Goal: Check status: Check status

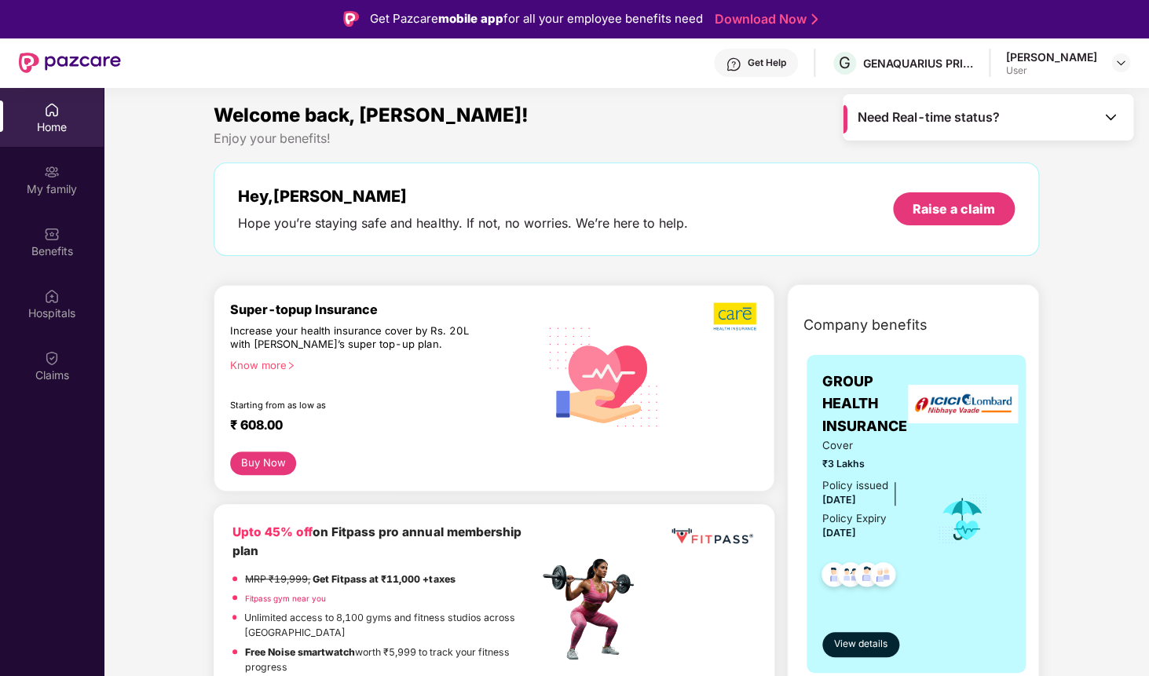
scroll to position [214, 0]
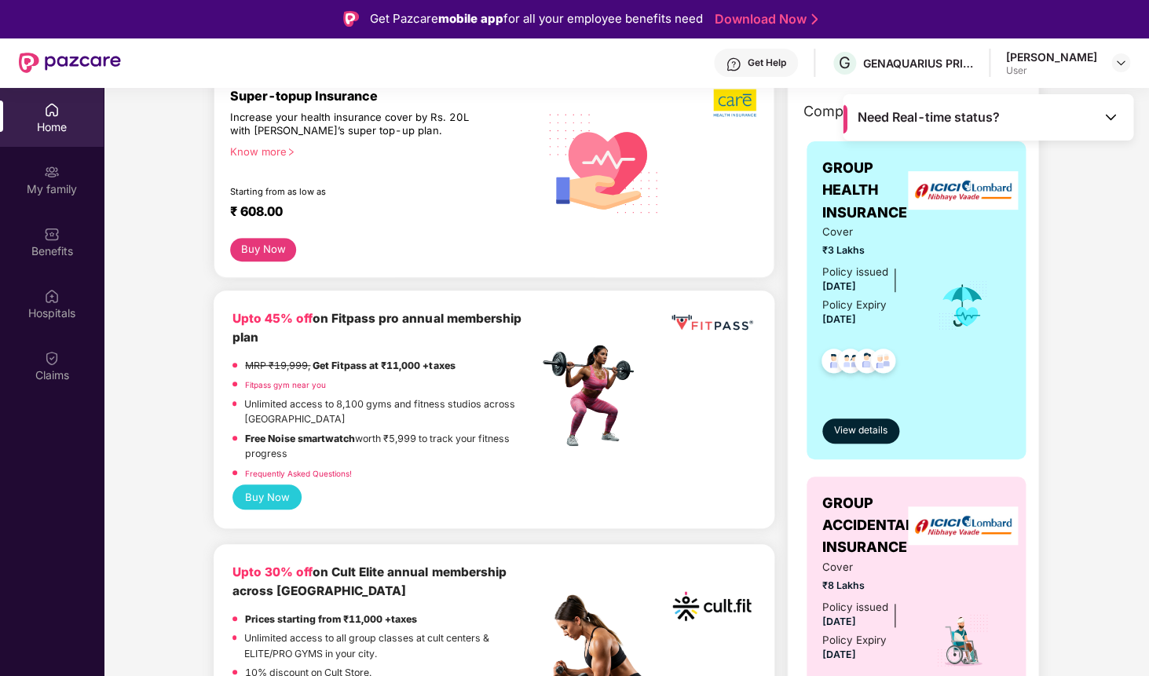
click at [54, 409] on div "Home My family Benefits Hospitals Claims" at bounding box center [52, 426] width 104 height 676
click at [54, 370] on div "Claims" at bounding box center [52, 376] width 104 height 16
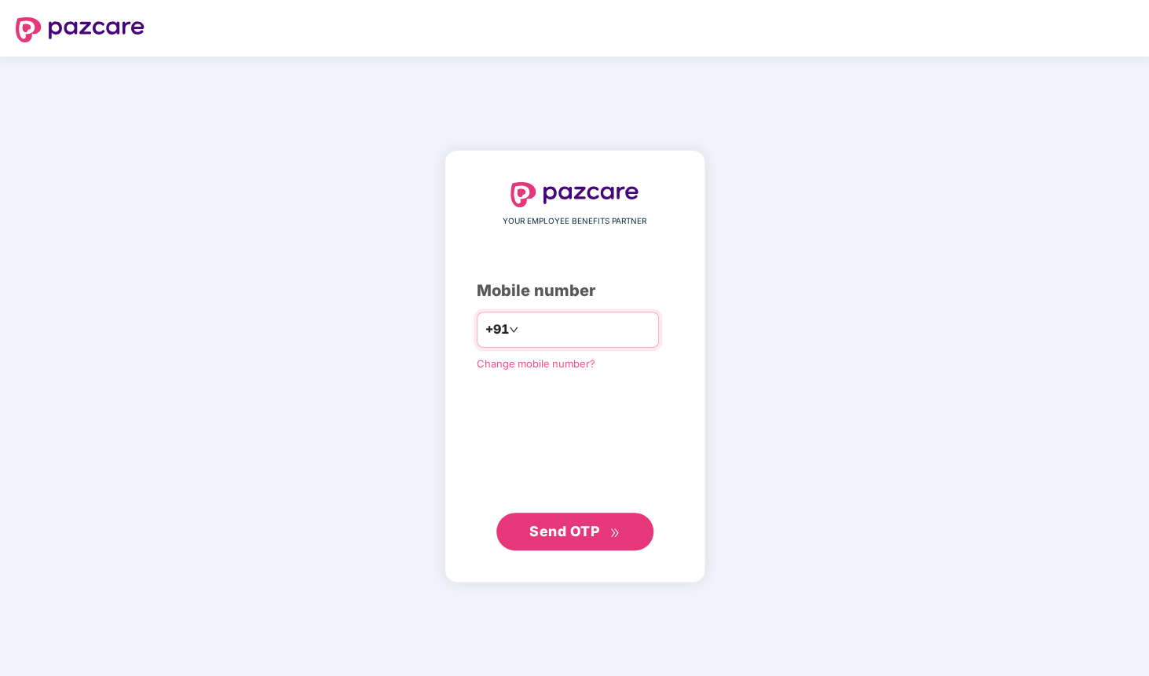
click at [531, 328] on input "number" at bounding box center [586, 329] width 129 height 25
type input "**********"
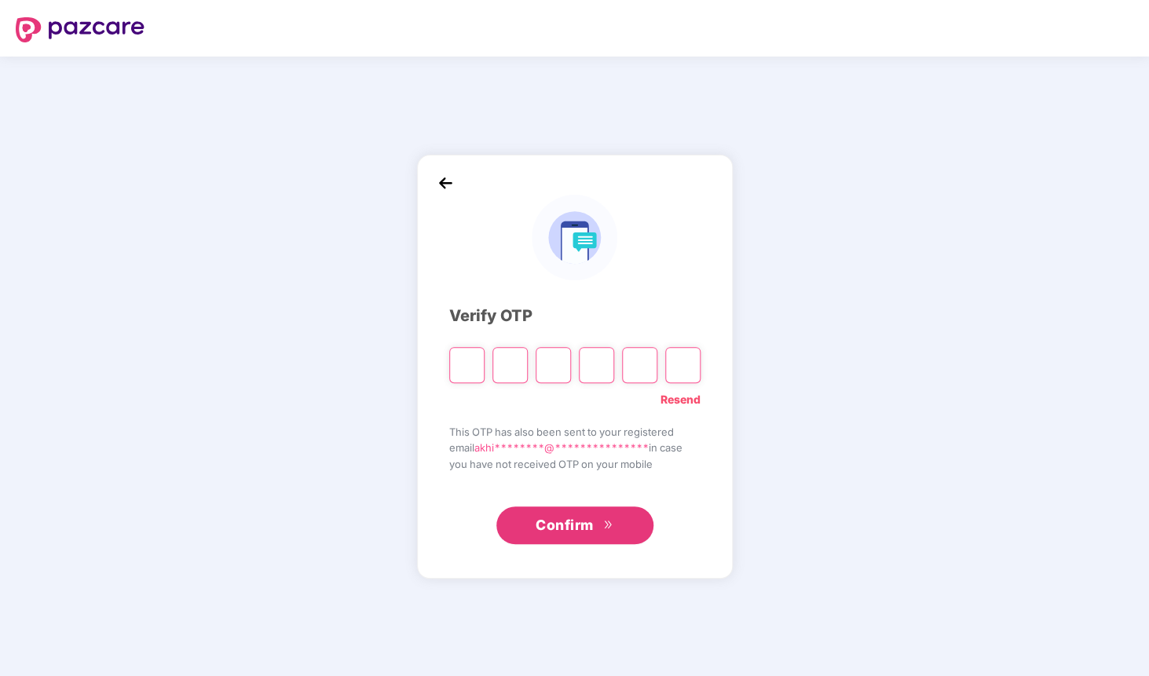
type input "*"
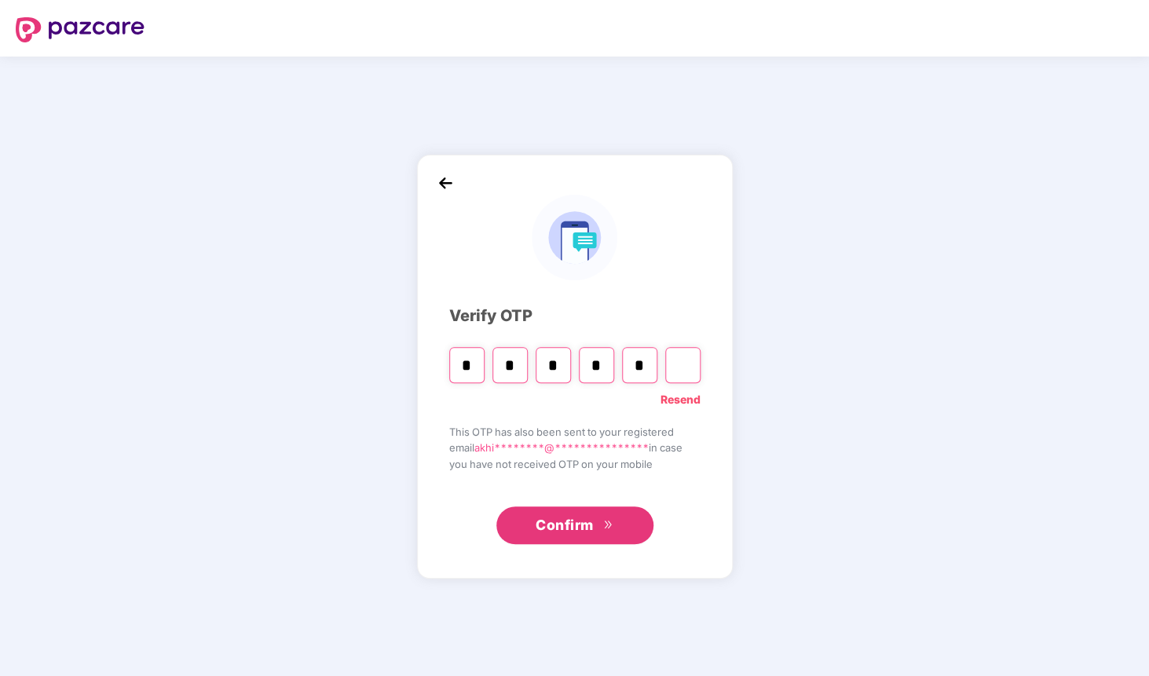
type input "*"
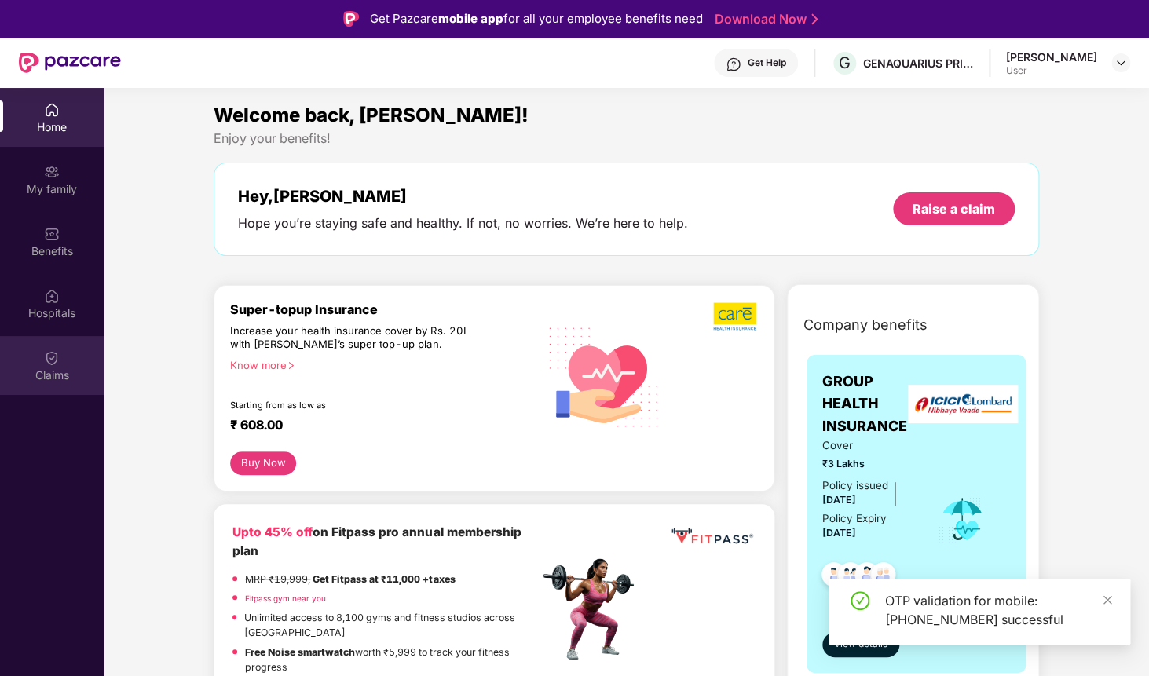
click at [79, 375] on div "Claims" at bounding box center [52, 376] width 104 height 16
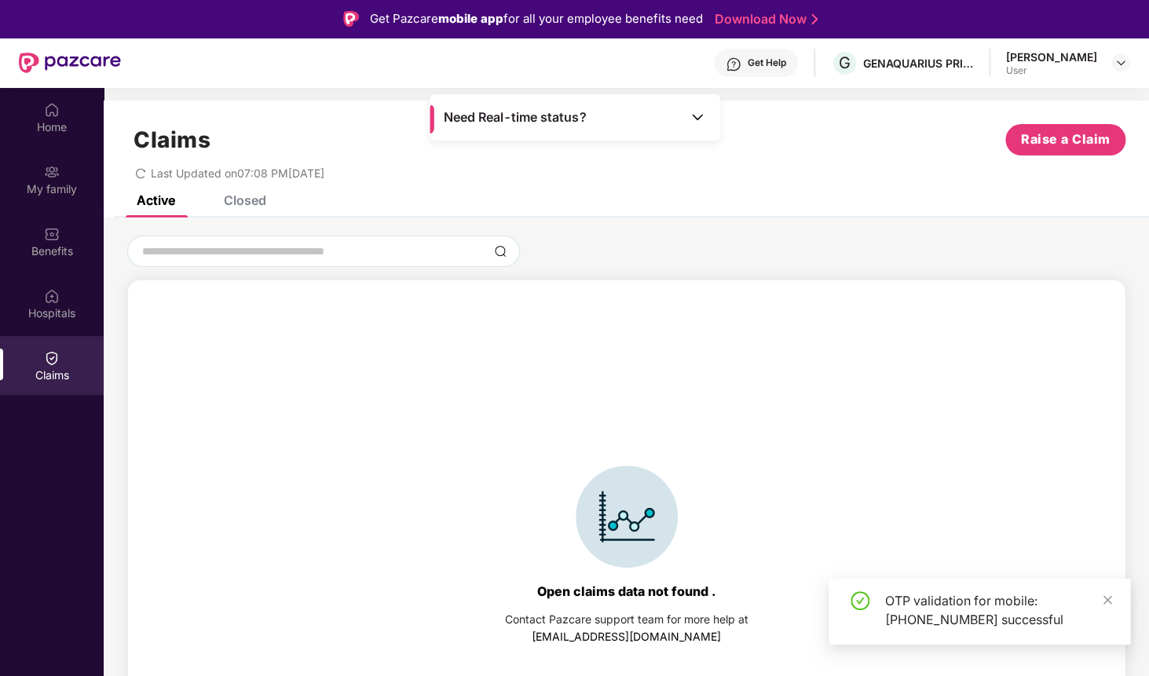
click at [240, 189] on div "Claims Raise a Claim Last Updated on 07:08 PM, 16 Sep 2025" at bounding box center [626, 148] width 1045 height 95
click at [245, 202] on div "Closed" at bounding box center [245, 200] width 42 height 16
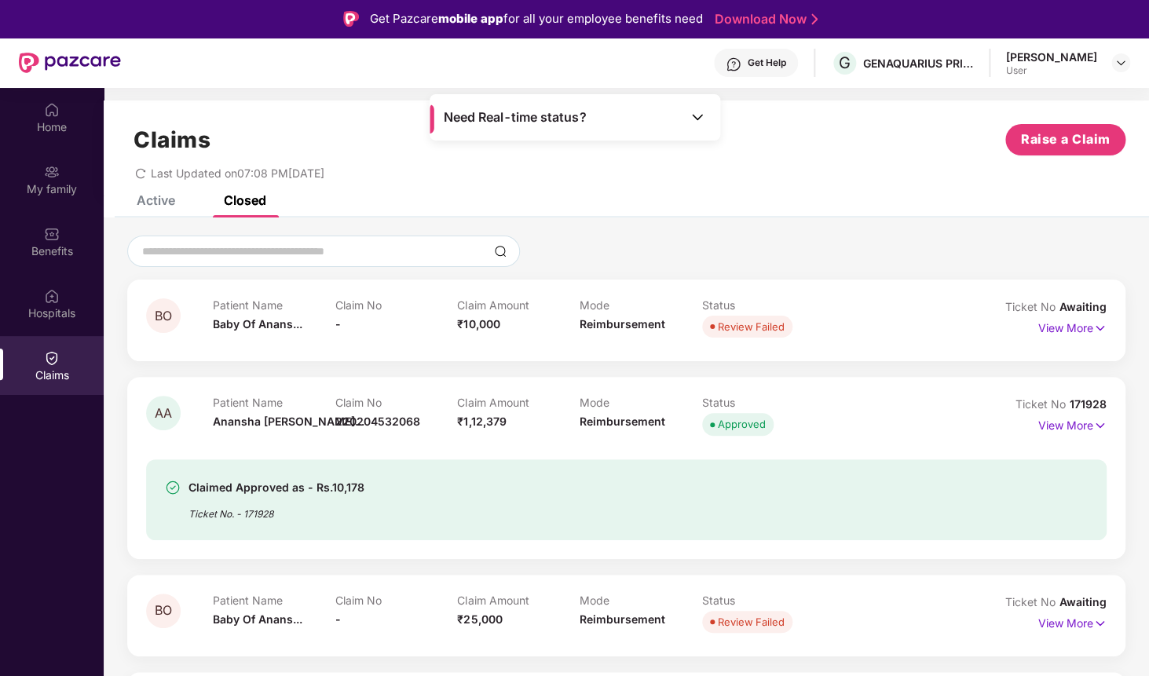
scroll to position [6, 0]
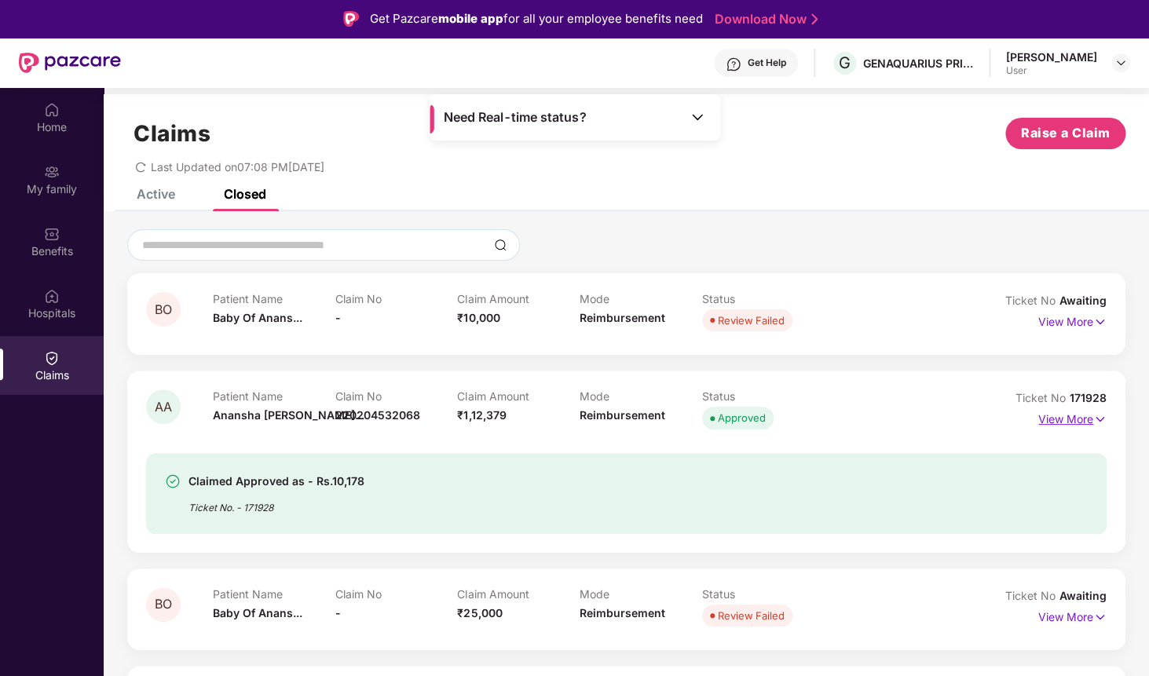
click at [1059, 420] on p "View More" at bounding box center [1072, 417] width 68 height 21
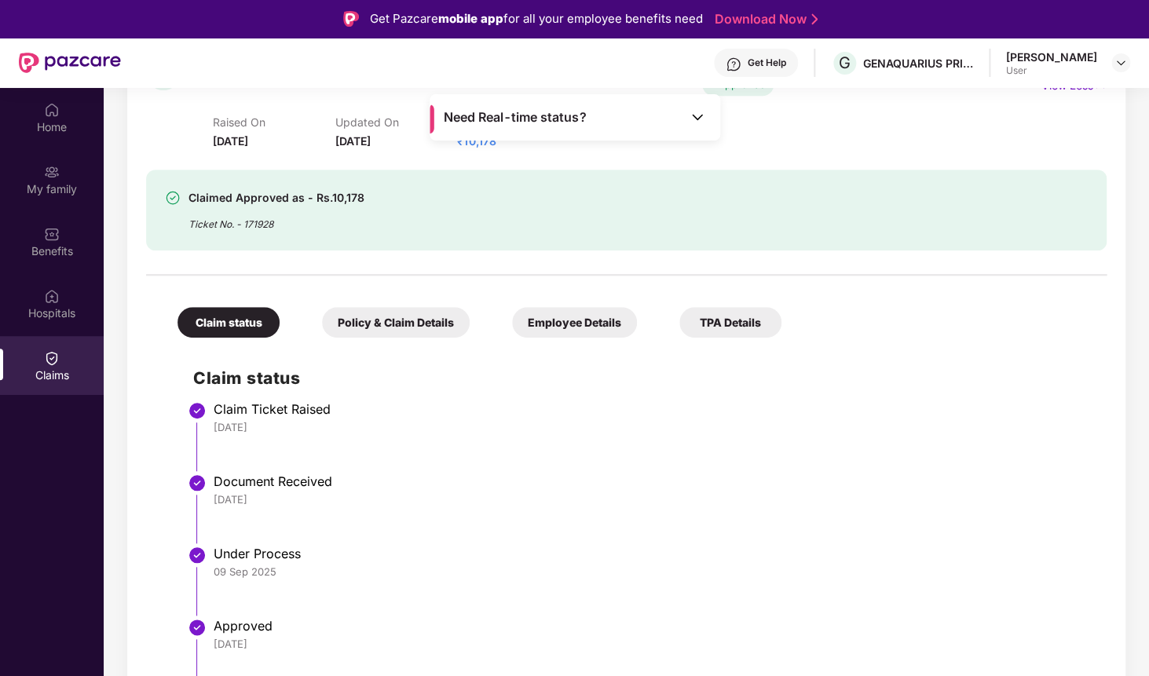
scroll to position [363, 0]
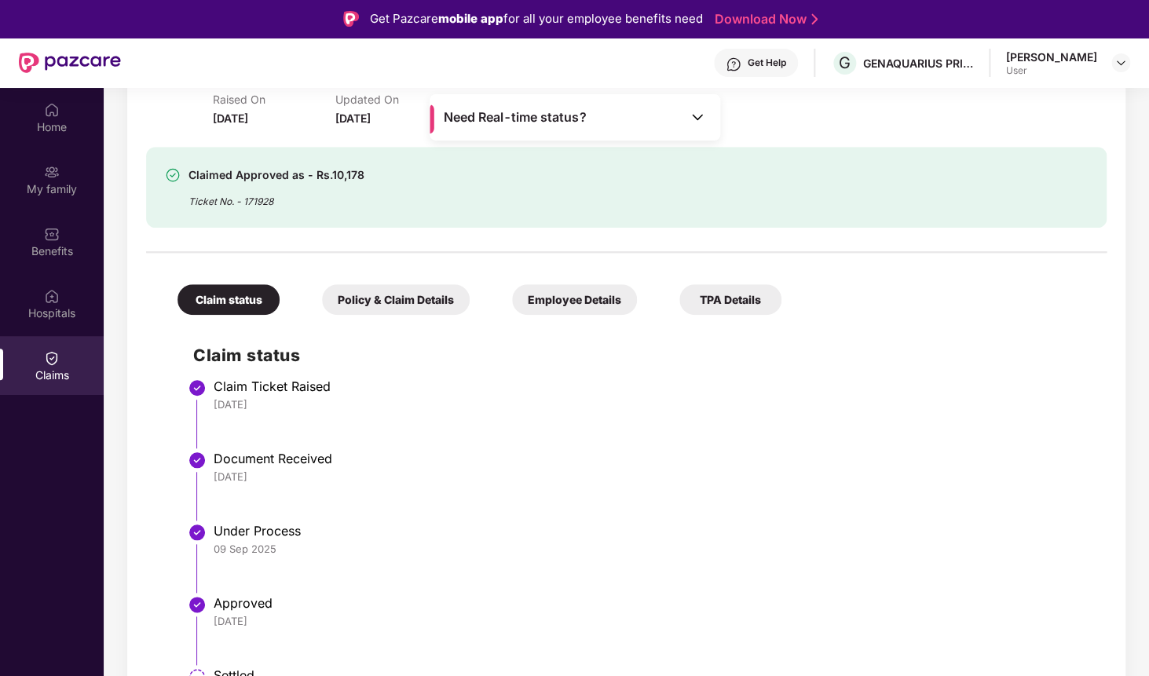
click at [413, 305] on div "Policy & Claim Details" at bounding box center [396, 299] width 148 height 31
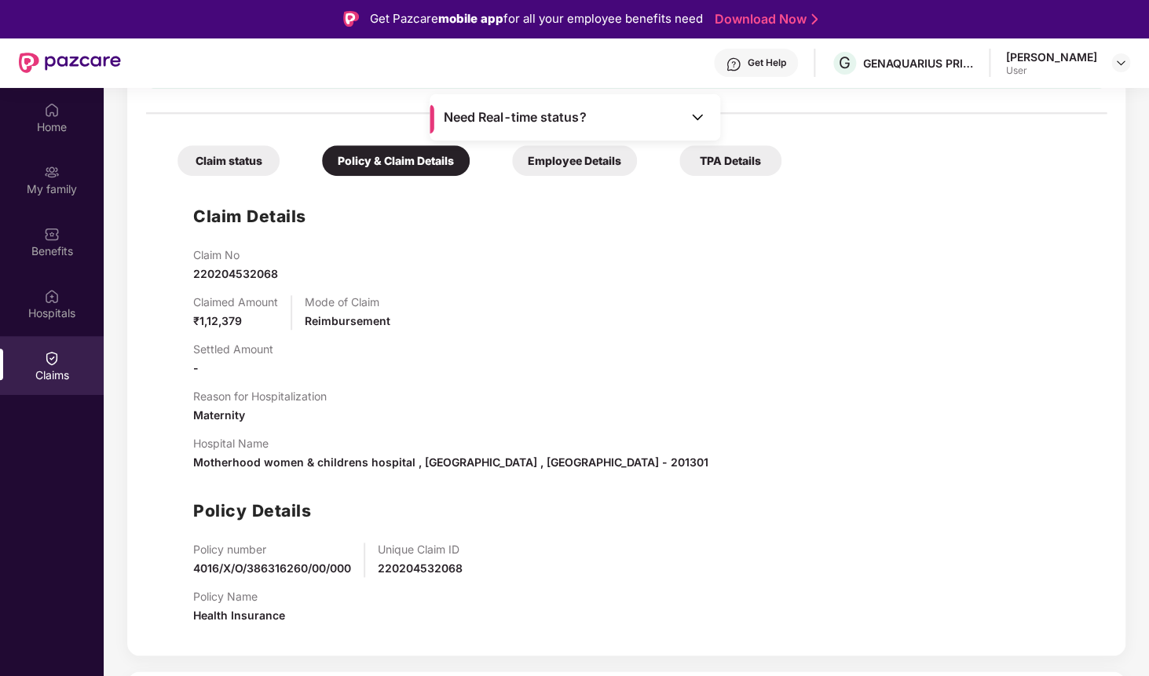
scroll to position [522, 0]
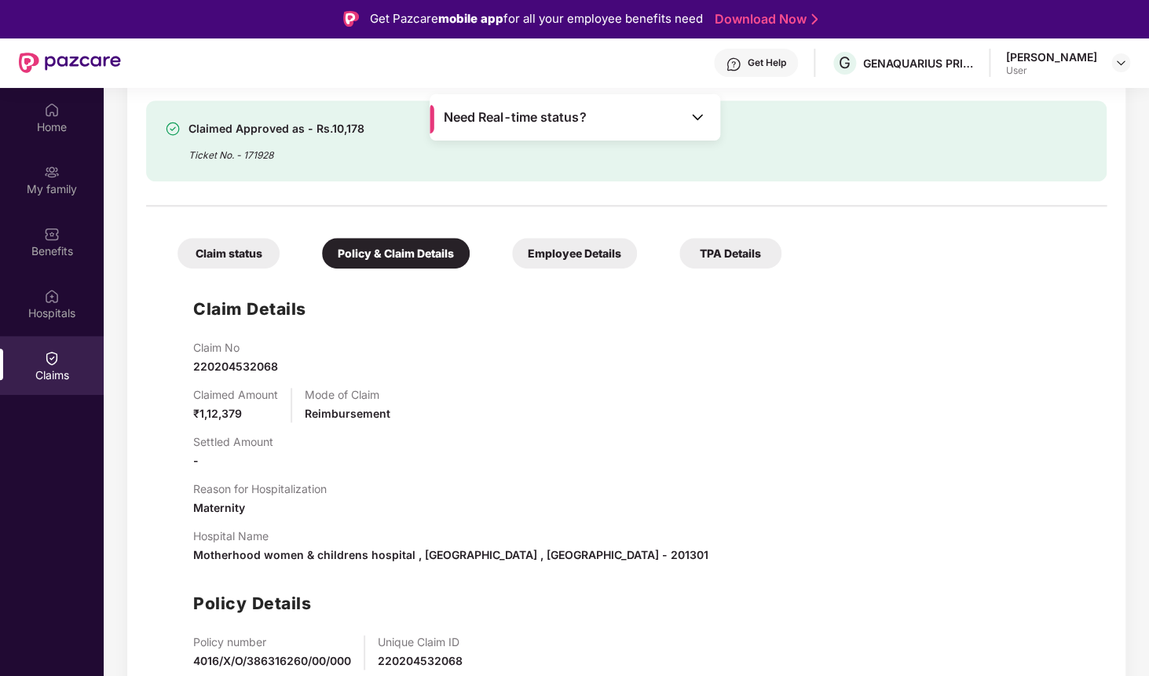
click at [576, 247] on div "Employee Details" at bounding box center [574, 253] width 125 height 31
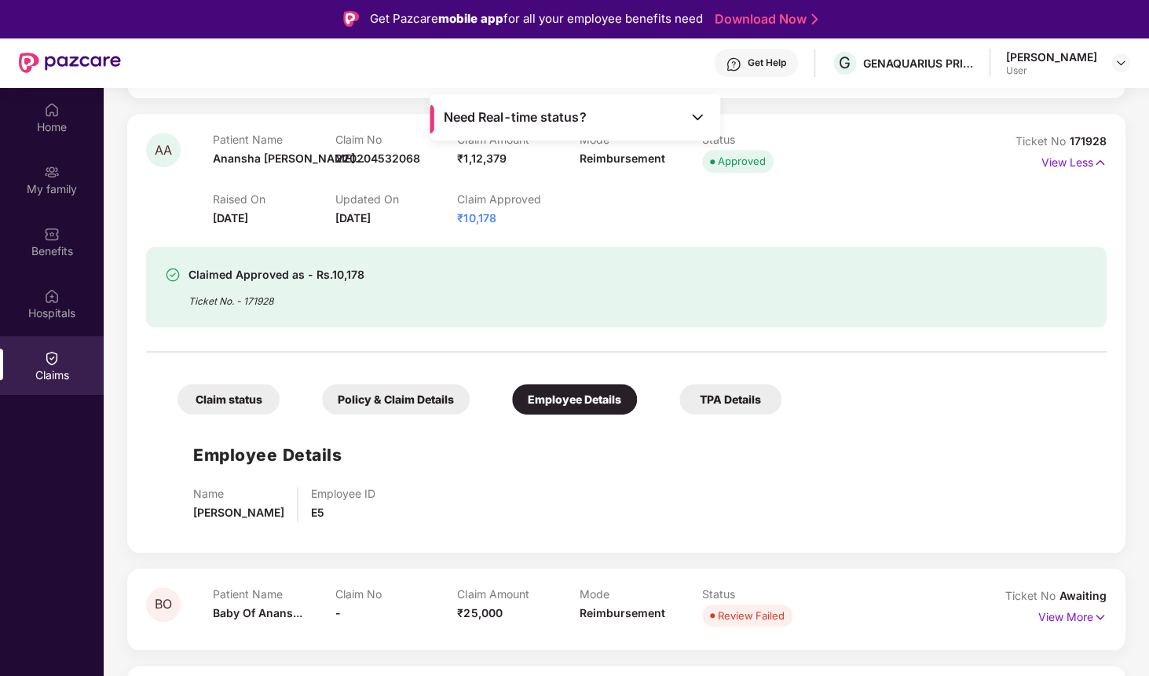
scroll to position [244, 0]
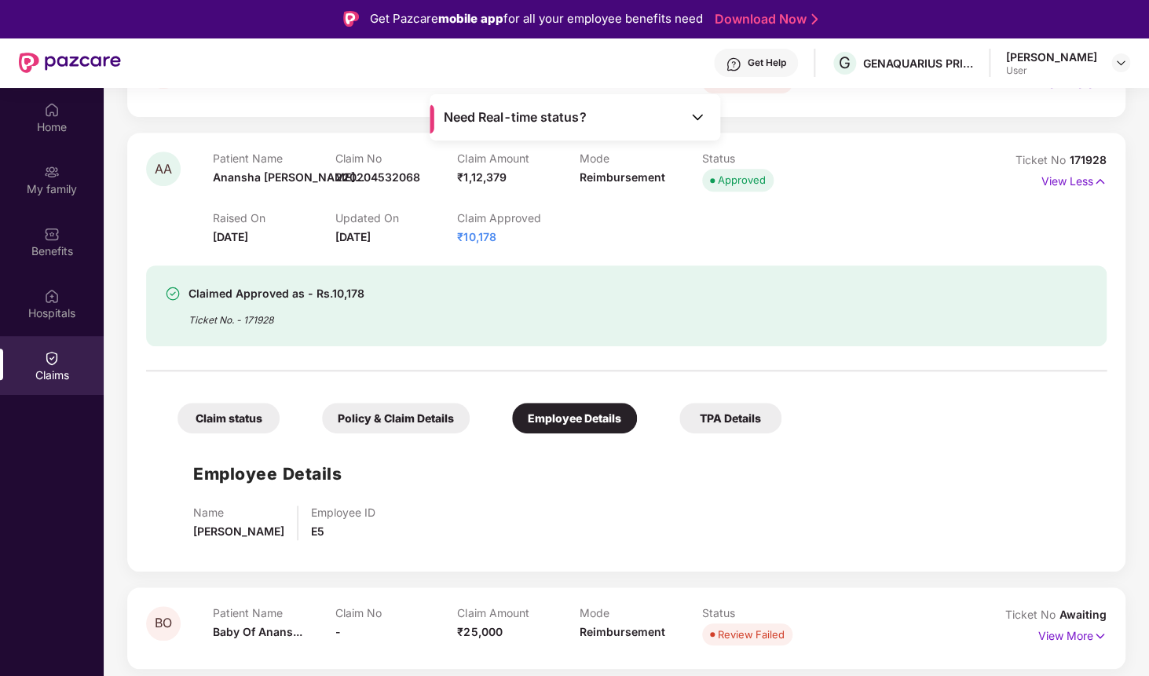
click at [240, 434] on div "Claim status" at bounding box center [229, 418] width 102 height 31
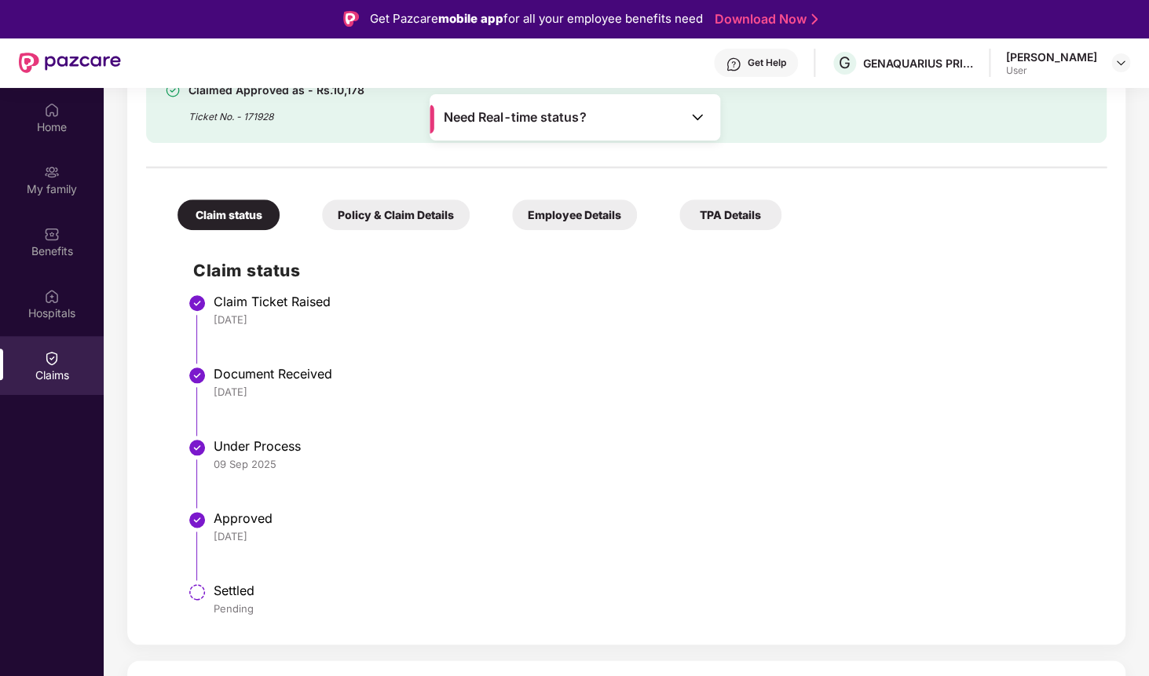
scroll to position [433, 0]
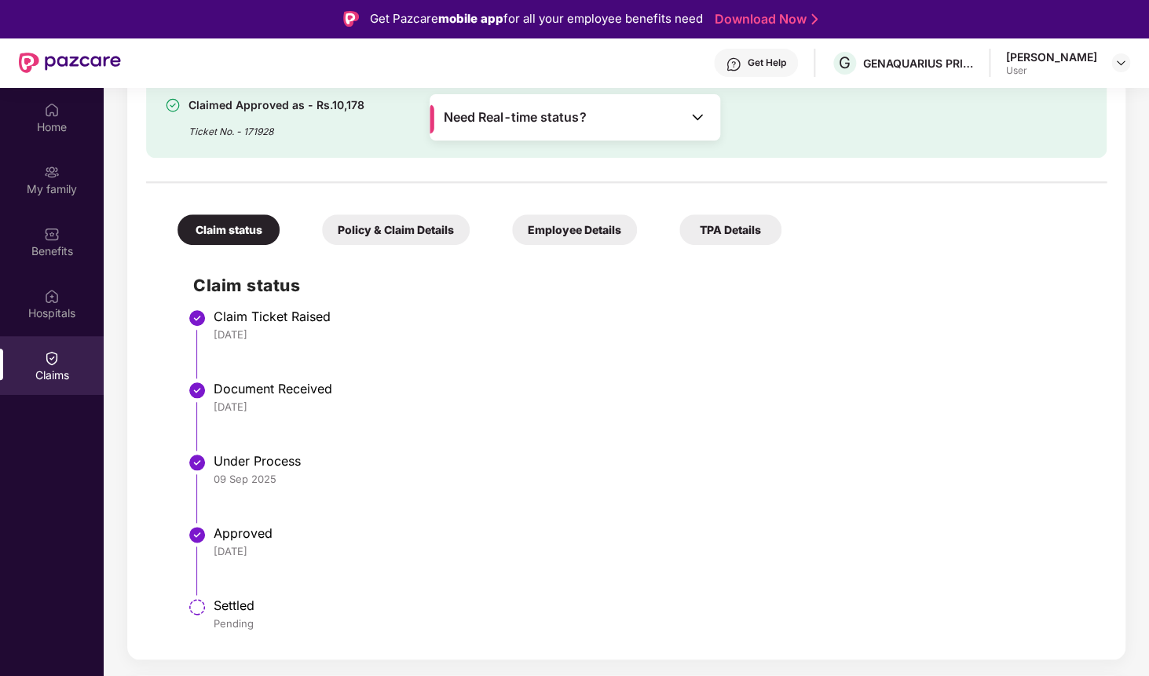
click at [404, 226] on div "Policy & Claim Details" at bounding box center [396, 229] width 148 height 31
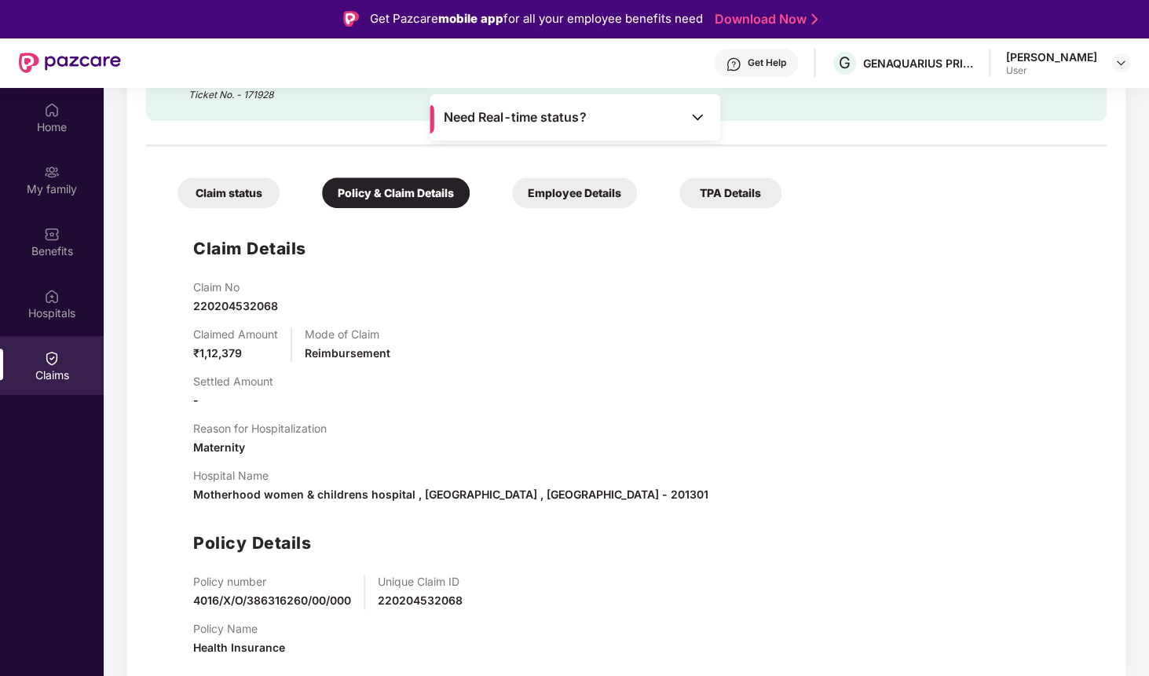
scroll to position [450, 0]
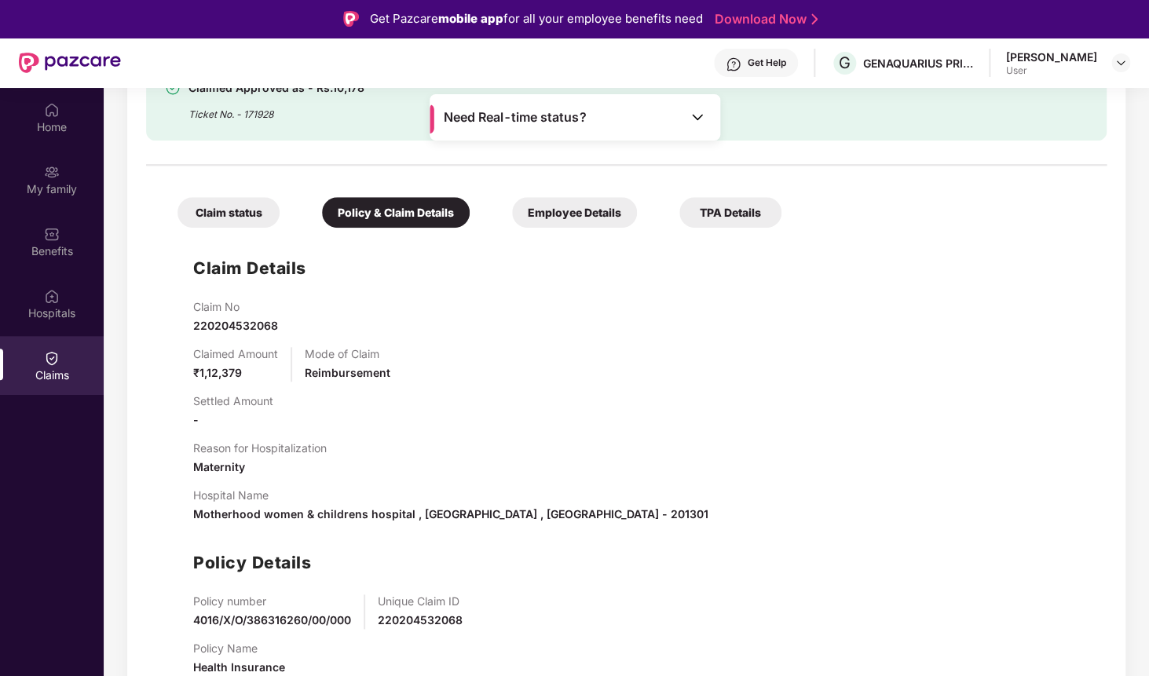
click at [260, 241] on div "Claim Details Claim No 220204532068 Claimed Amount ₹1,12,379 Mode of Claim Reim…" at bounding box center [626, 462] width 929 height 453
click at [245, 210] on div "Claim status" at bounding box center [229, 212] width 102 height 31
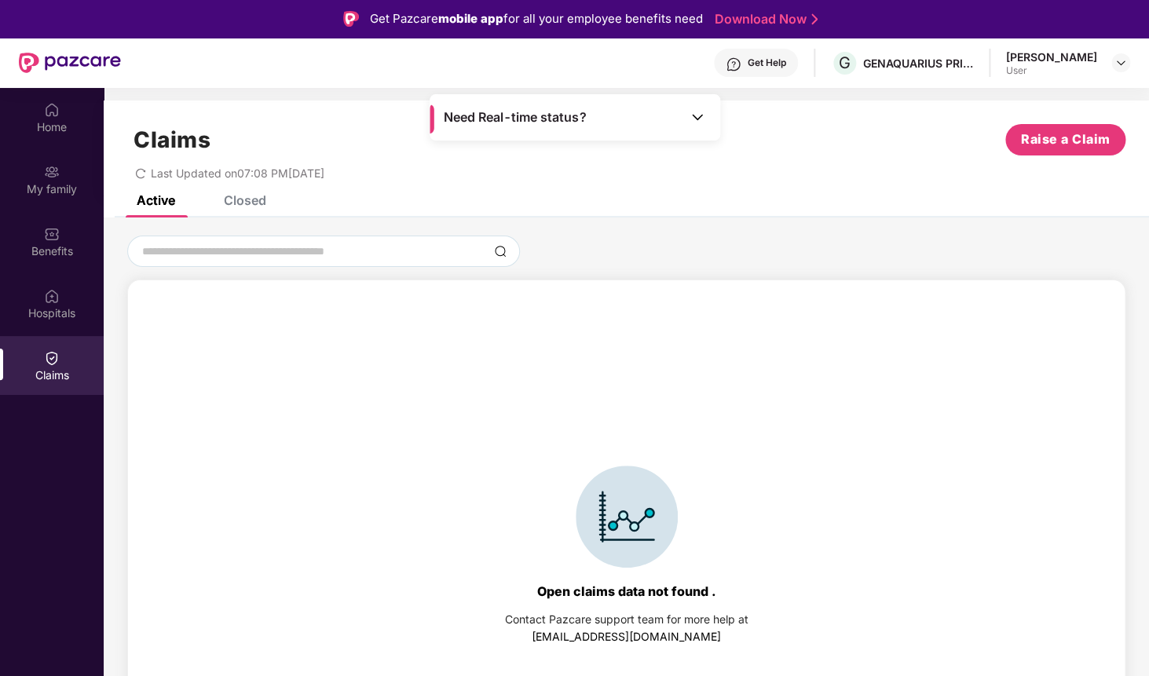
click at [260, 206] on div "Closed" at bounding box center [245, 200] width 42 height 16
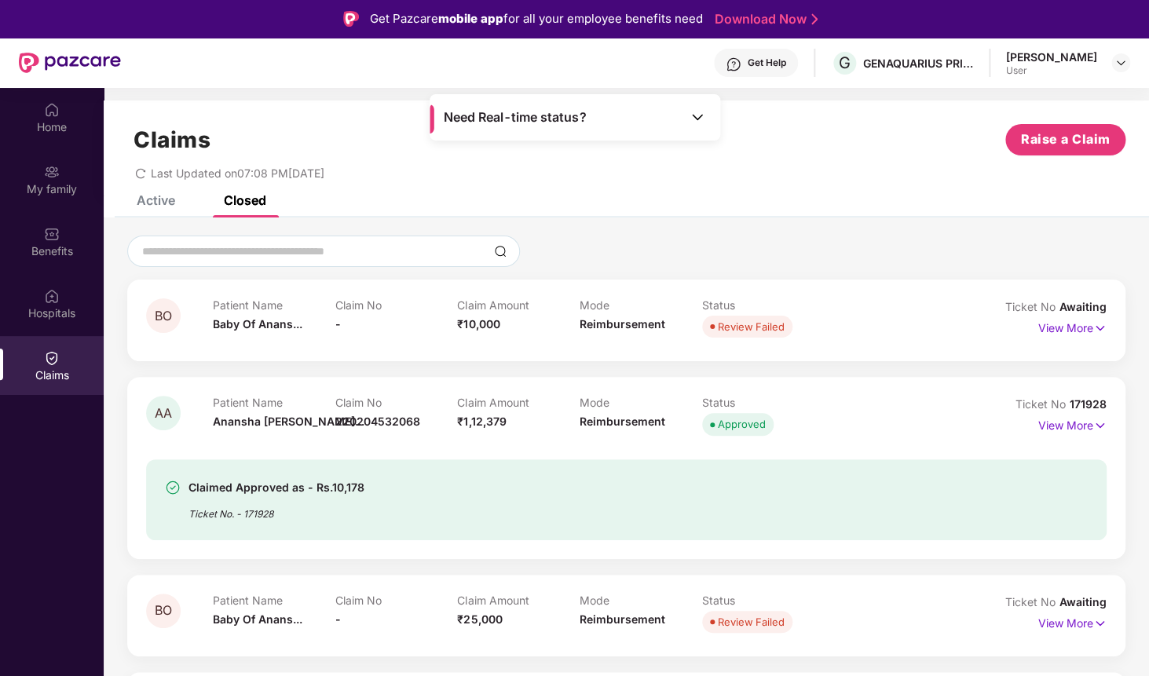
scroll to position [6, 0]
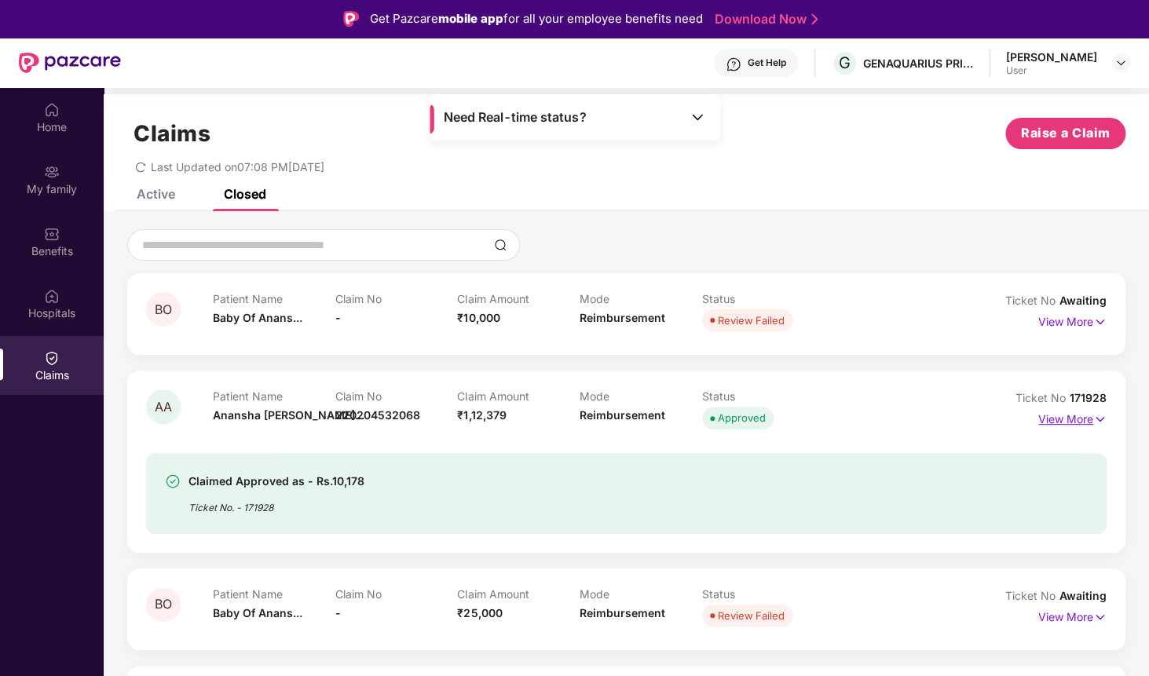
click at [1086, 417] on p "View More" at bounding box center [1072, 417] width 68 height 21
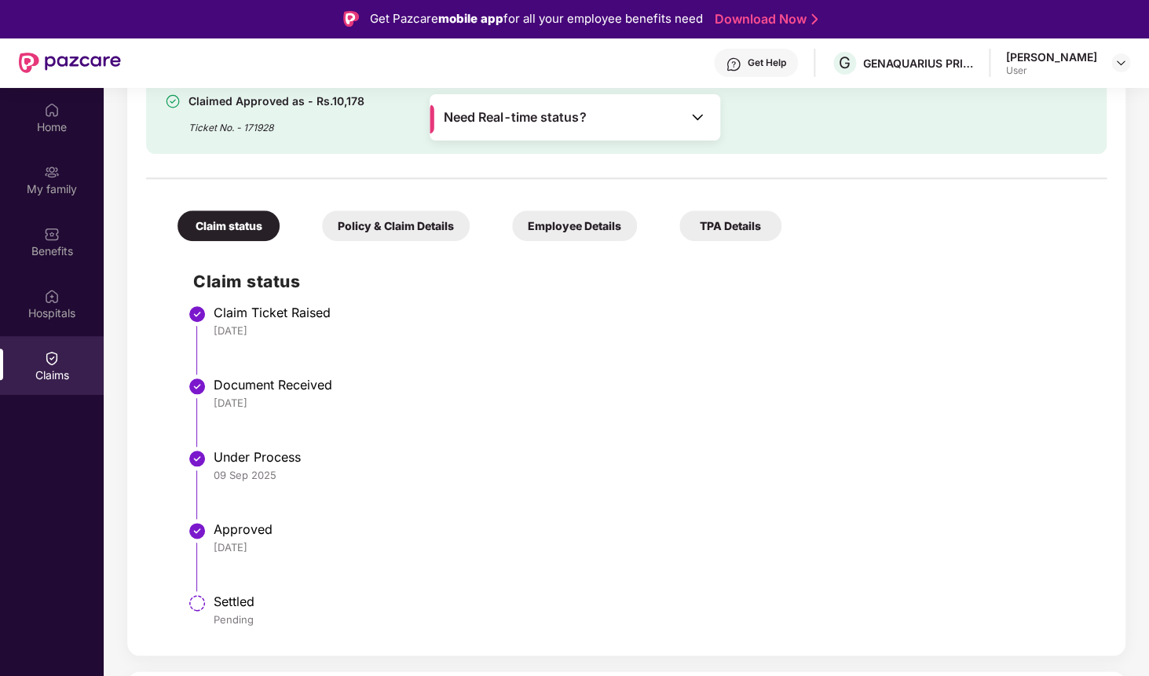
scroll to position [427, 0]
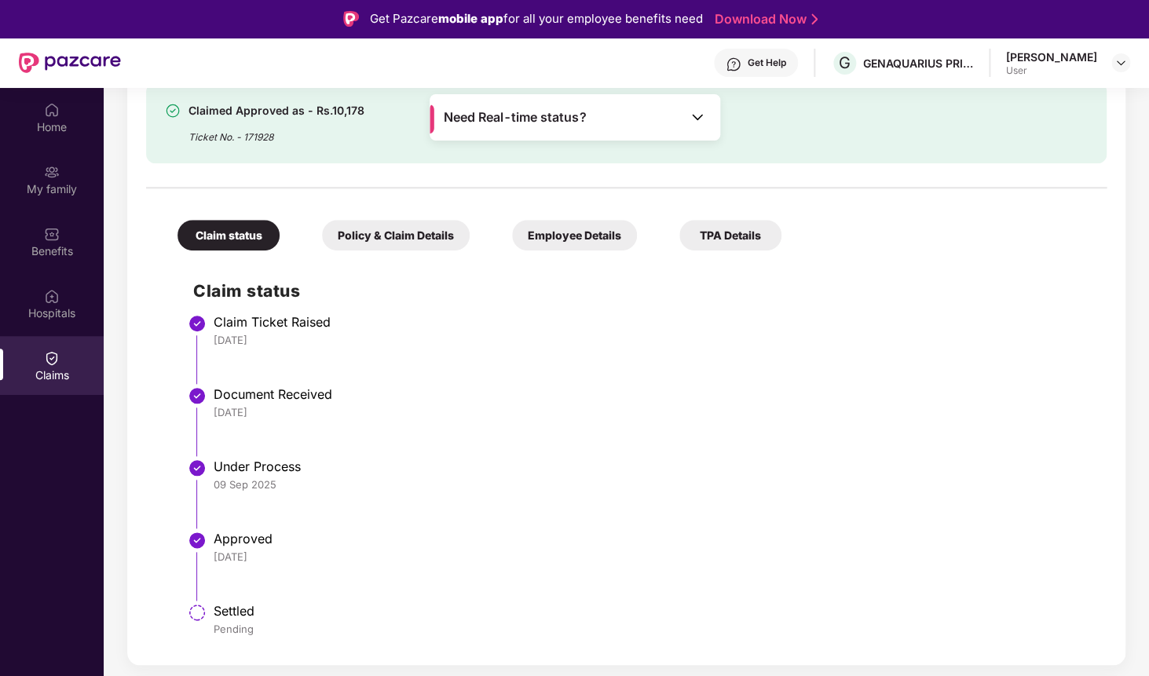
click at [408, 241] on div "Policy & Claim Details" at bounding box center [396, 235] width 148 height 31
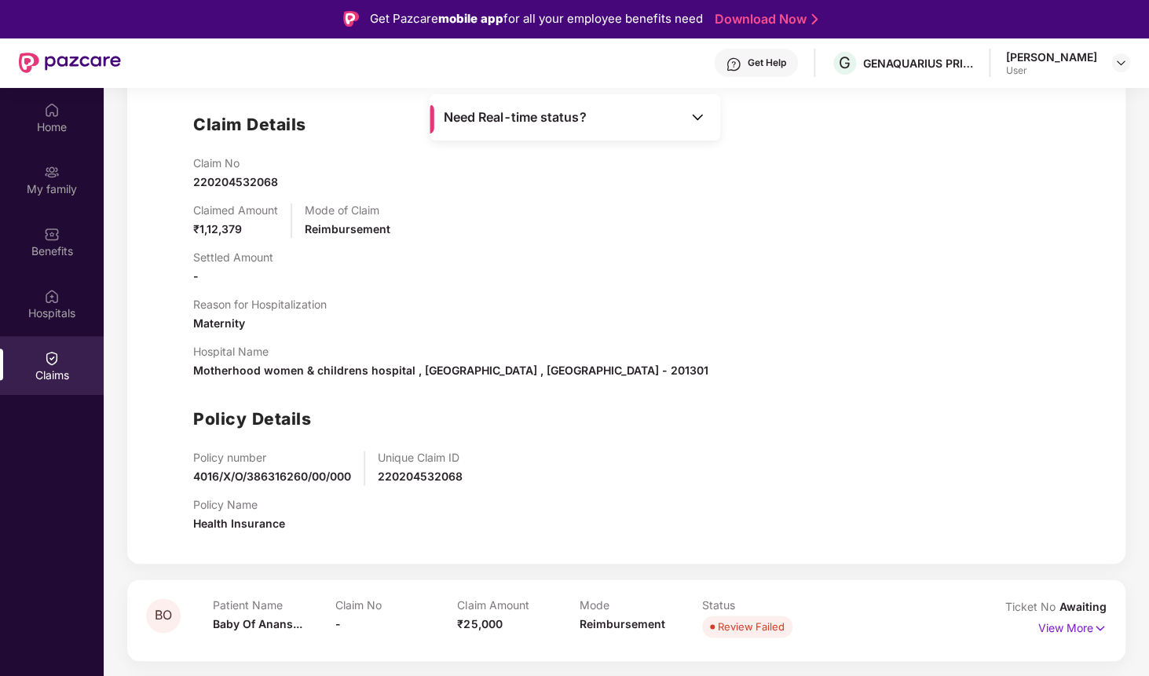
scroll to position [605, 0]
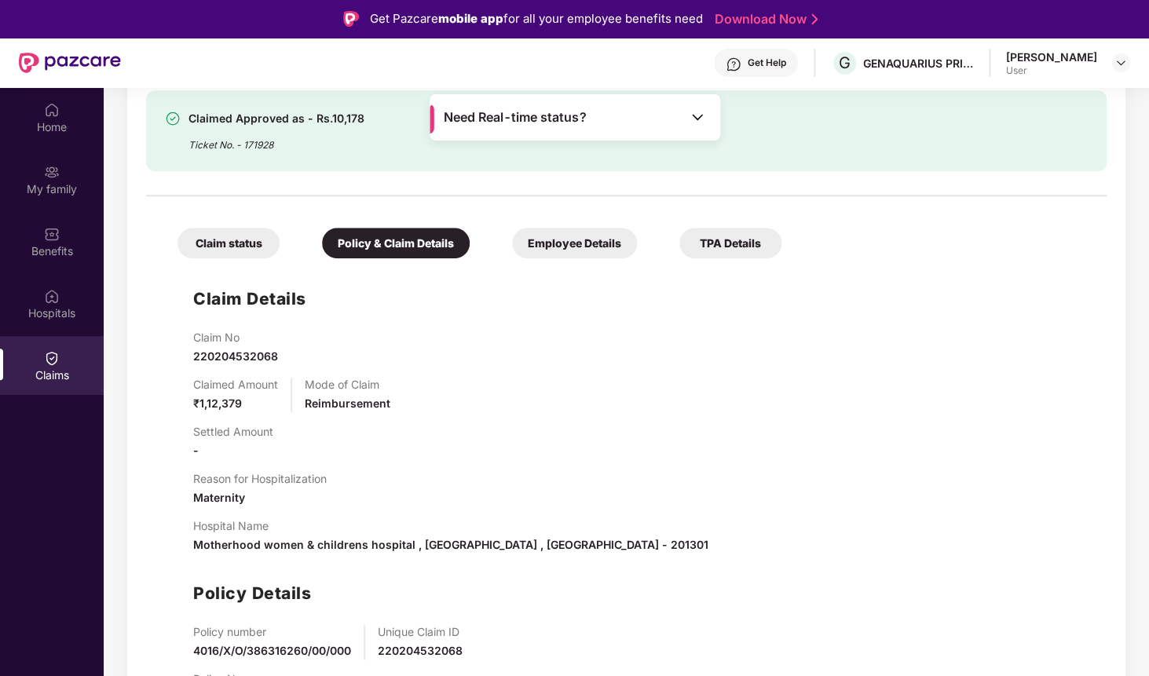
click at [554, 253] on div "Employee Details" at bounding box center [574, 243] width 125 height 31
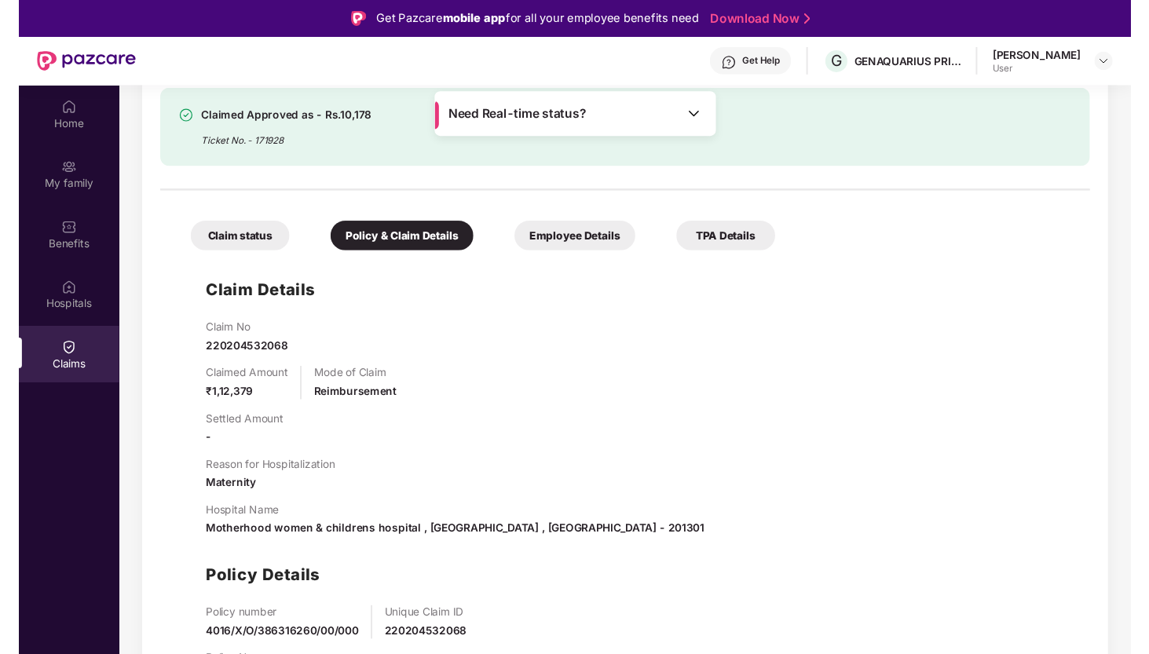
scroll to position [244, 0]
